Goal: Information Seeking & Learning: Learn about a topic

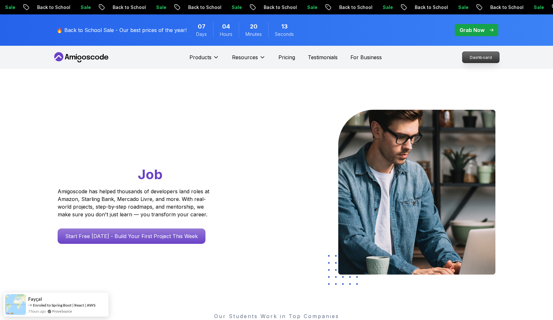
click at [480, 56] on p "Dashboard" at bounding box center [480, 57] width 37 height 11
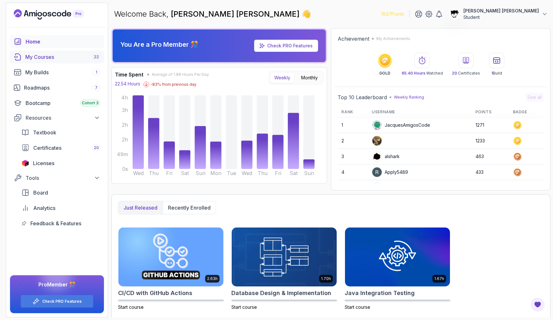
click at [58, 56] on div "My Courses 22" at bounding box center [62, 57] width 75 height 8
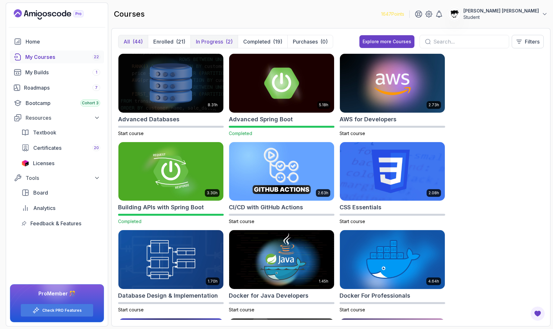
click at [205, 38] on p "In Progress" at bounding box center [209, 42] width 27 height 8
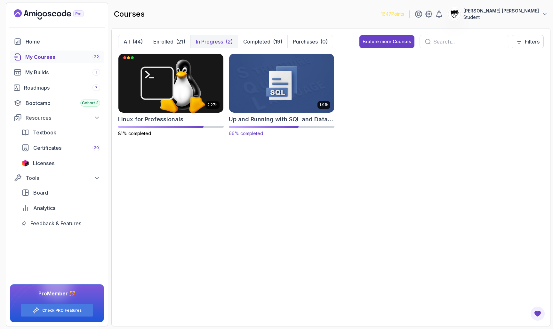
click at [266, 96] on img at bounding box center [281, 83] width 110 height 62
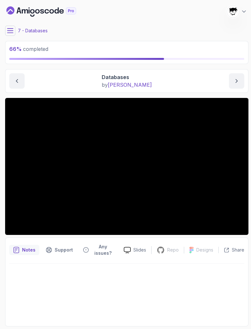
click at [10, 32] on icon at bounding box center [10, 31] width 6 height 6
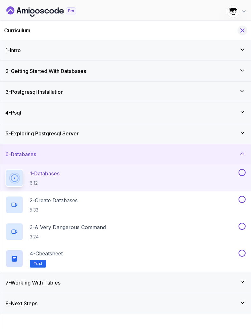
click at [244, 30] on icon "Hide Curriculum for mobile" at bounding box center [242, 30] width 7 height 7
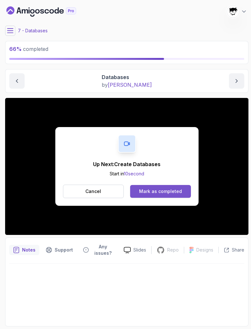
click at [156, 190] on div "Mark as completed" at bounding box center [160, 191] width 43 height 6
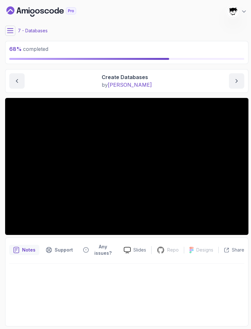
click at [11, 27] on button at bounding box center [10, 31] width 10 height 10
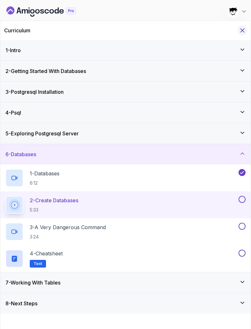
click at [242, 29] on icon "Hide Curriculum for mobile" at bounding box center [243, 31] width 4 height 4
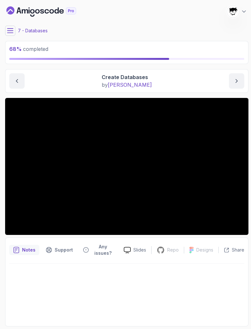
click at [26, 9] on icon "Dashboard" at bounding box center [41, 11] width 70 height 10
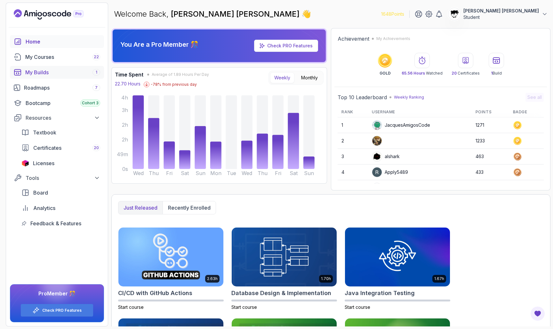
click at [29, 76] on link "My Builds 1" at bounding box center [57, 72] width 94 height 13
